Goal: Use online tool/utility: Utilize a website feature to perform a specific function

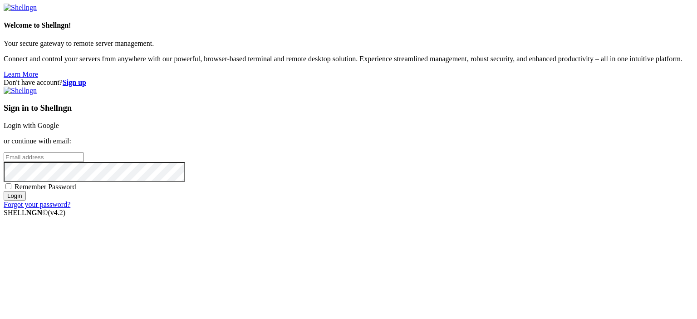
click at [59, 122] on link "Login with Google" at bounding box center [31, 126] width 55 height 8
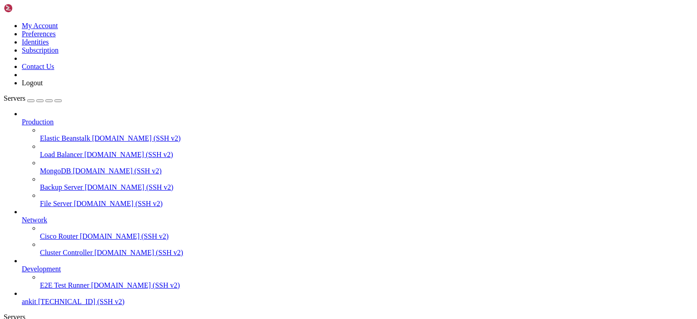
scroll to position [23, 0]
click at [46, 300] on span "[TECHNICAL_ID] (SSH v2)" at bounding box center [81, 301] width 86 height 8
click at [36, 297] on span "ankit" at bounding box center [29, 301] width 15 height 8
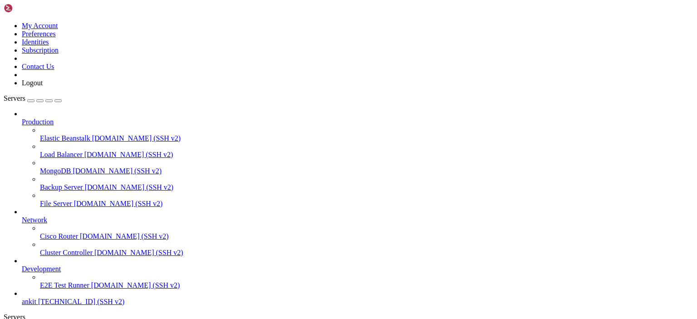
scroll to position [5385, 0]
drag, startPoint x: 58, startPoint y: 122, endPoint x: 401, endPoint y: 132, distance: 343.4
